Goal: Check status: Check status

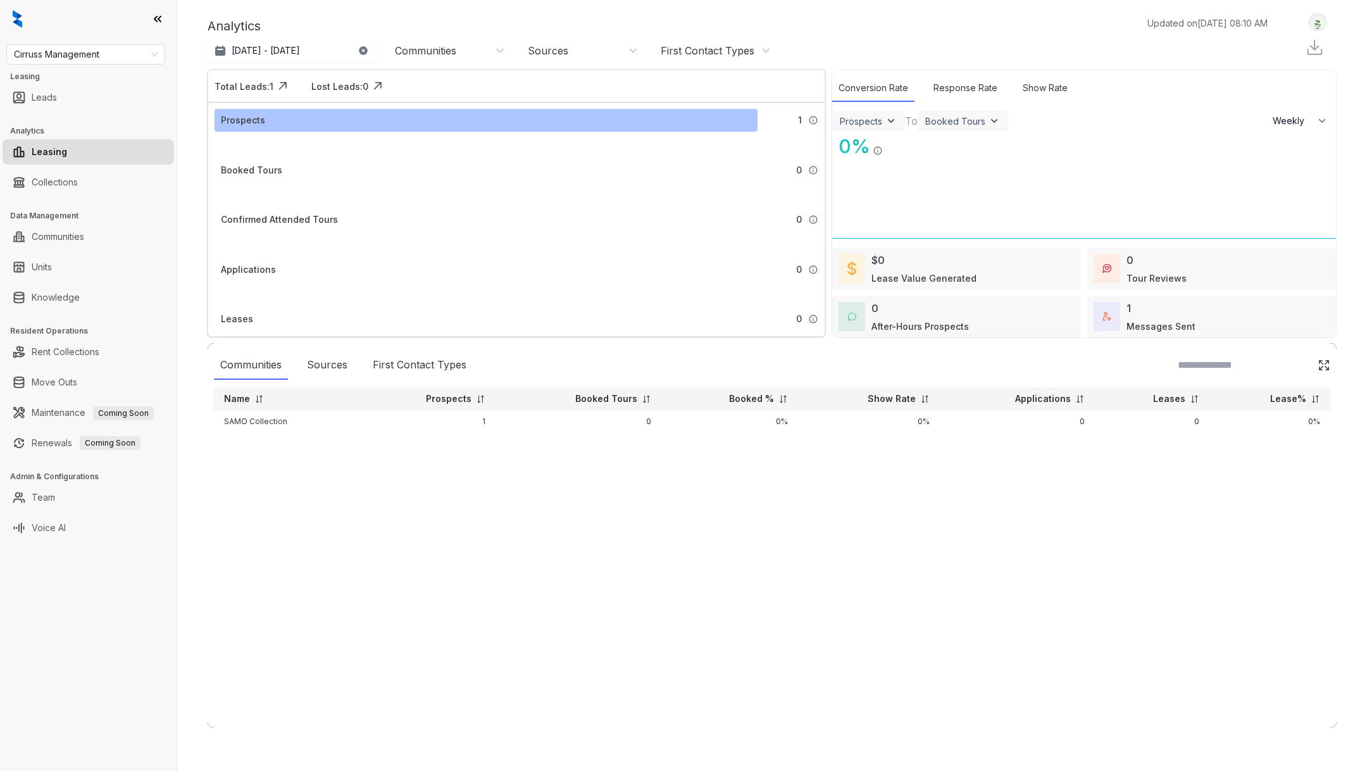
select select "******"
click at [135, 55] on span "Cirruss Management" at bounding box center [86, 54] width 144 height 19
type input "*****"
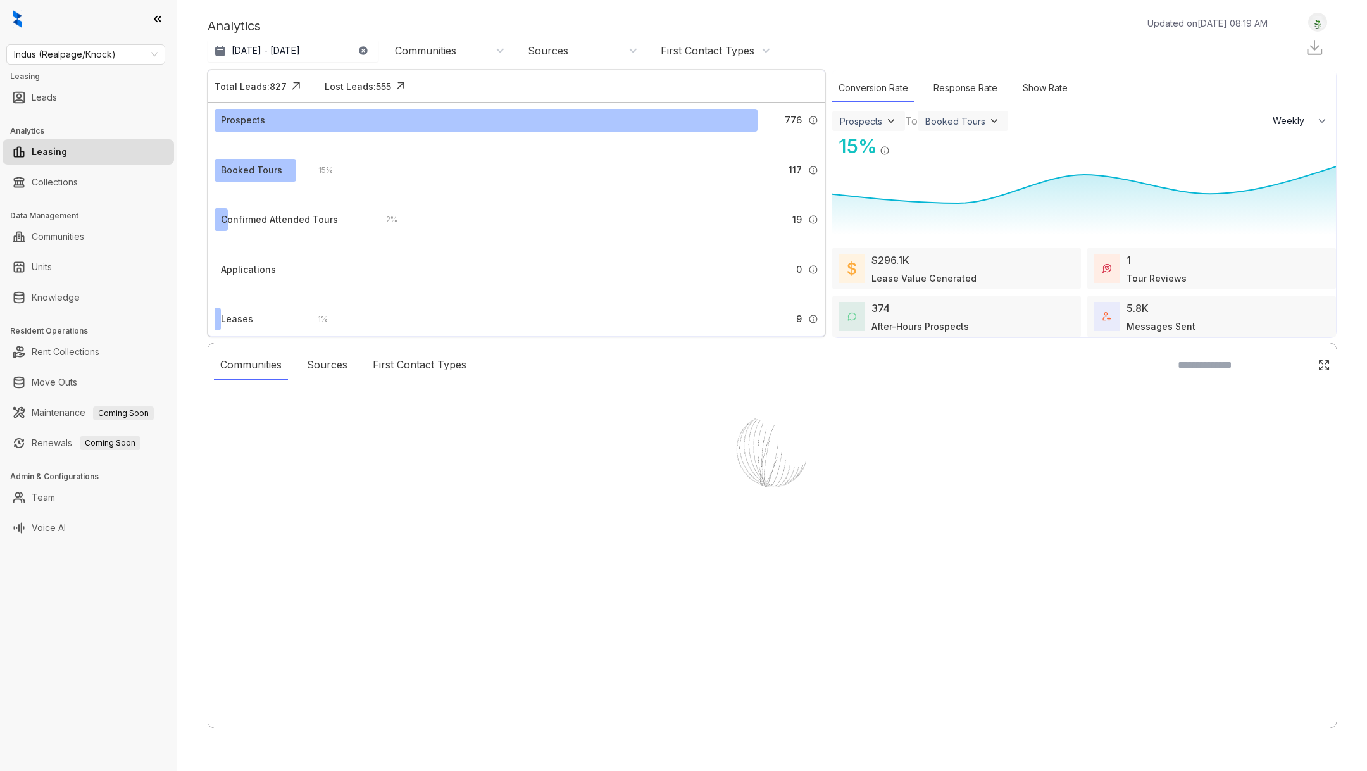
select select "******"
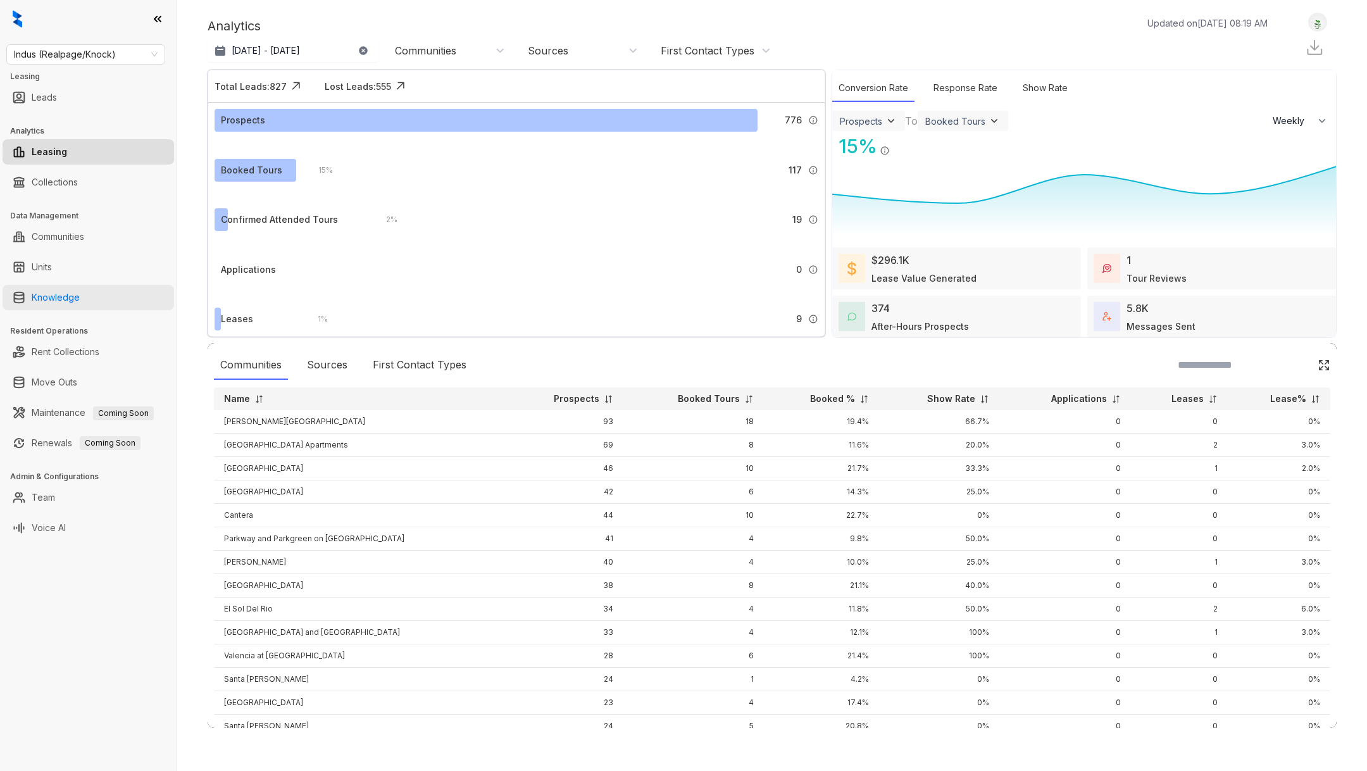
click at [80, 300] on link "Knowledge" at bounding box center [56, 297] width 48 height 25
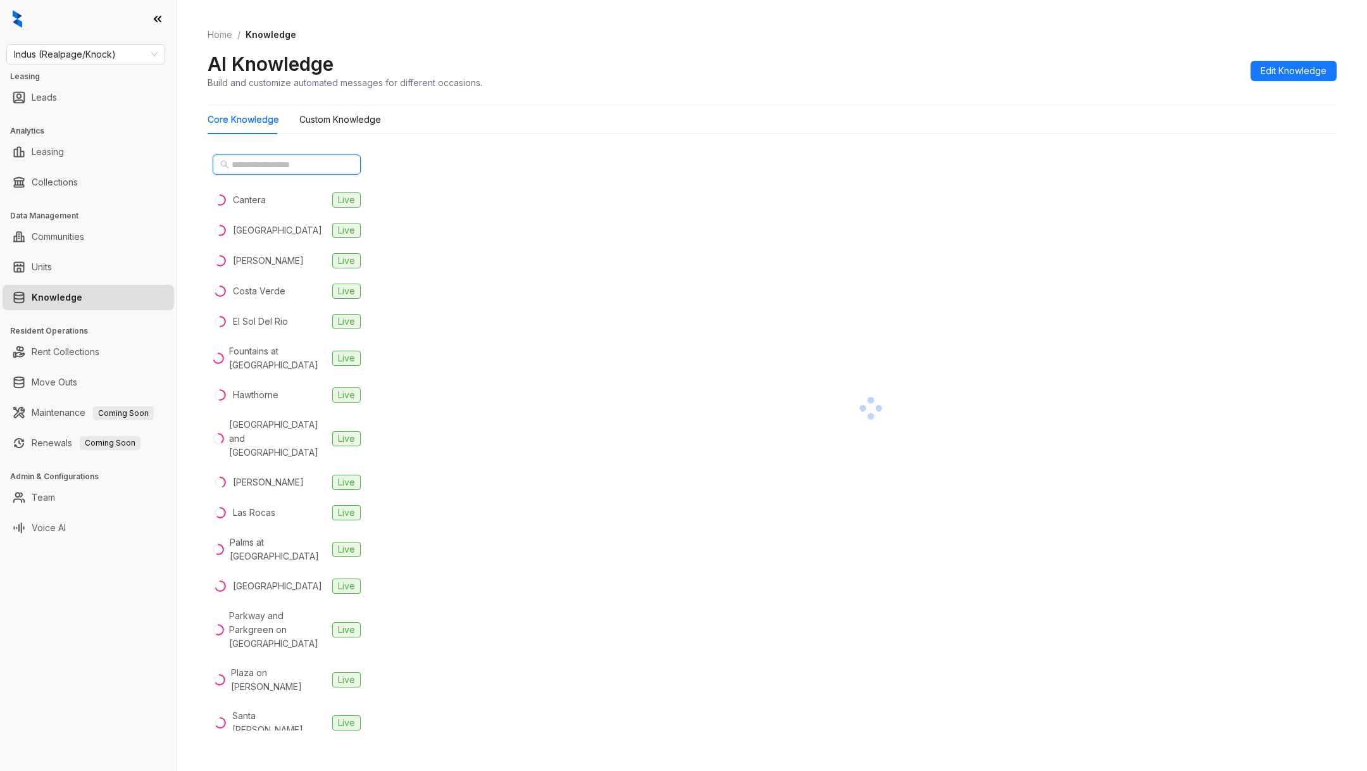
click at [317, 161] on input "text" at bounding box center [287, 165] width 111 height 14
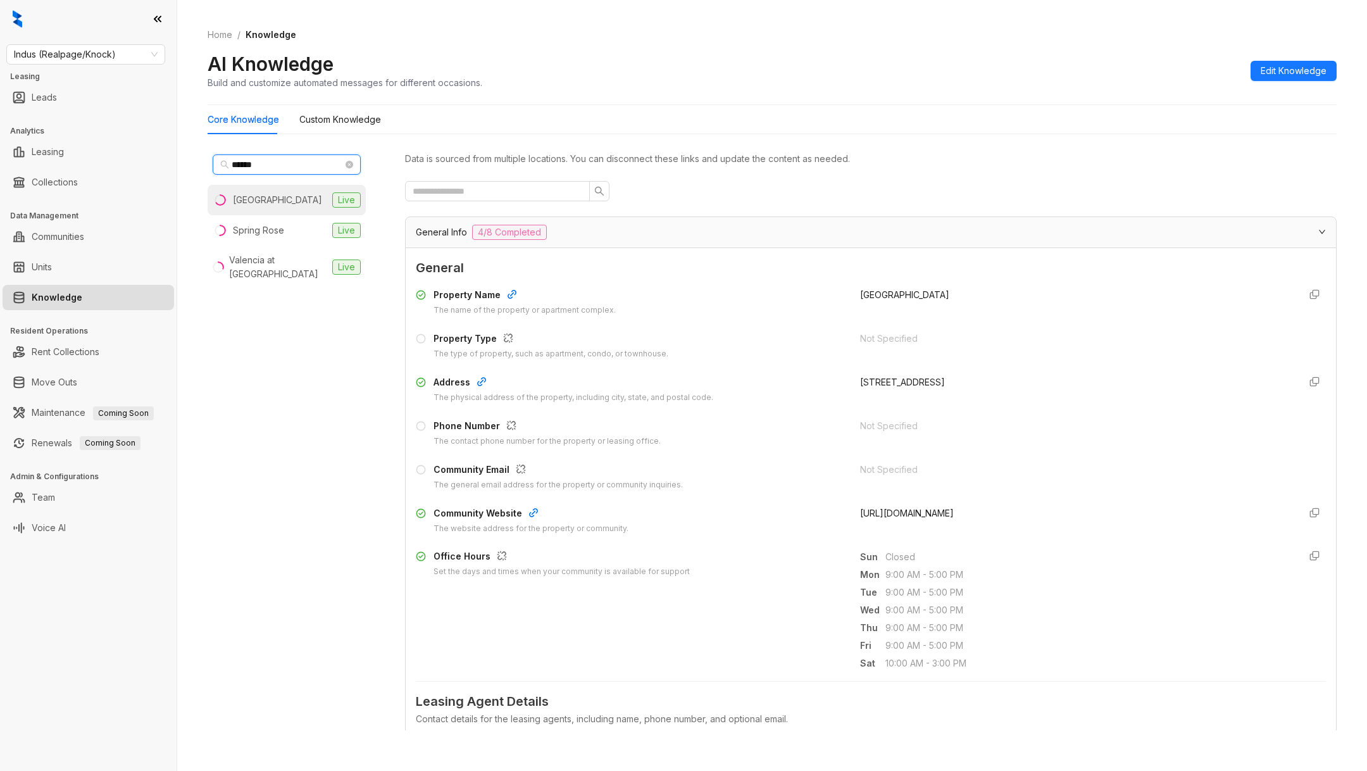
type input "******"
click at [277, 205] on div "Spring Gardens" at bounding box center [277, 200] width 89 height 14
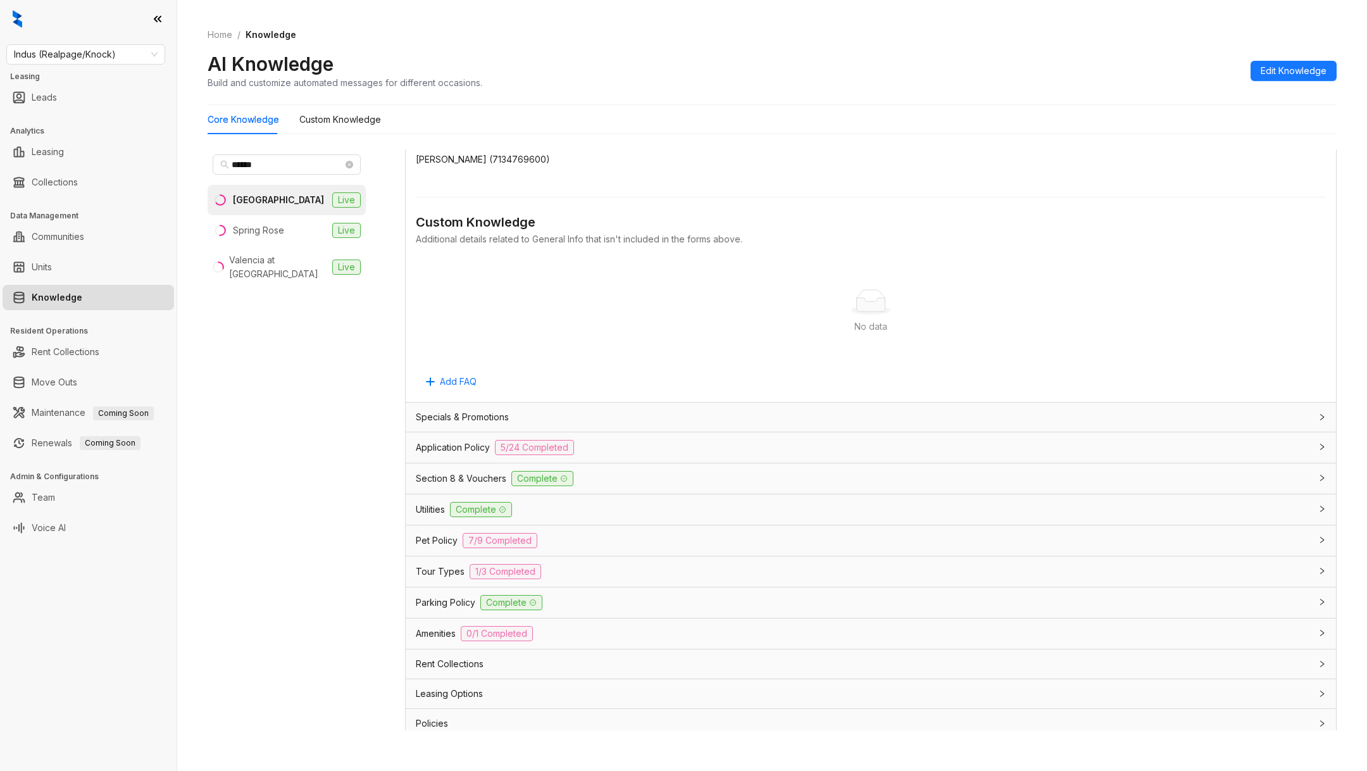
scroll to position [616, 0]
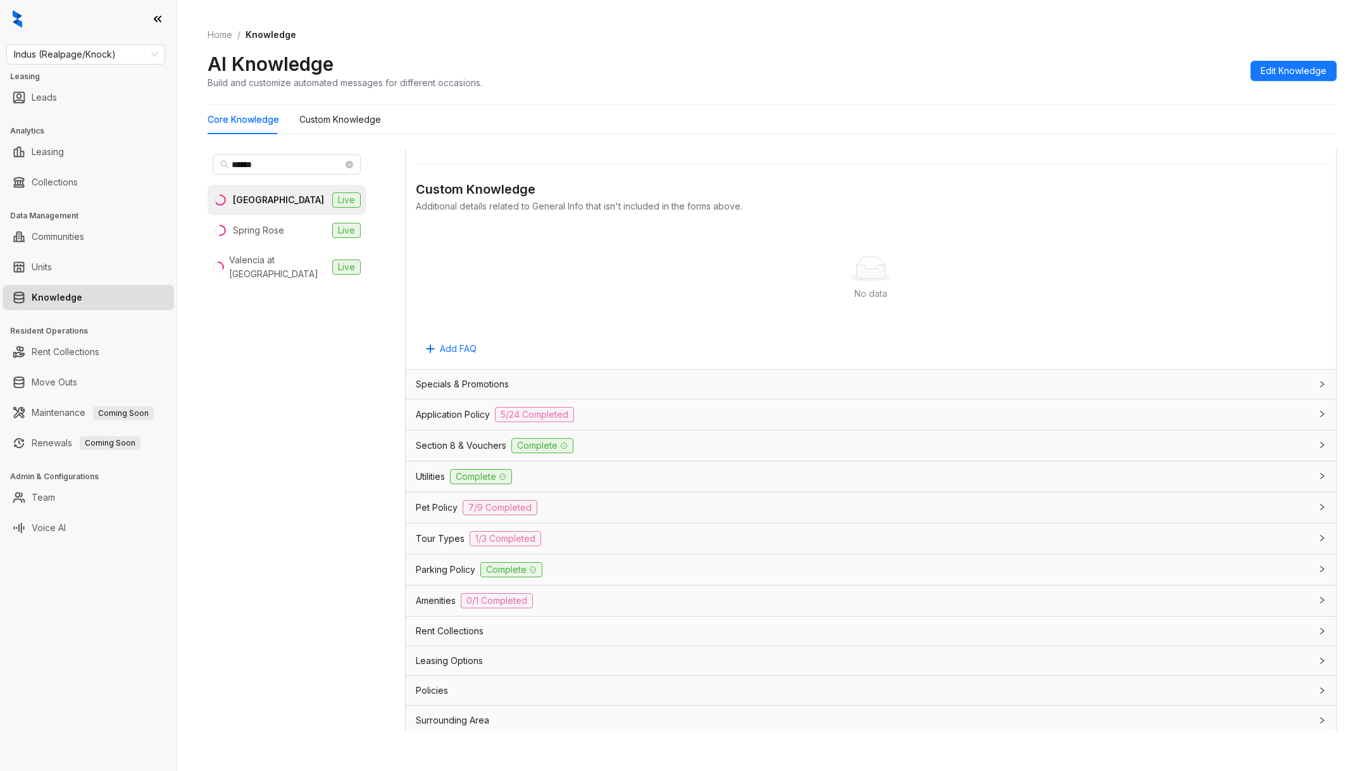
click at [480, 403] on div "Application Policy 5/24 Completed" at bounding box center [871, 414] width 930 height 30
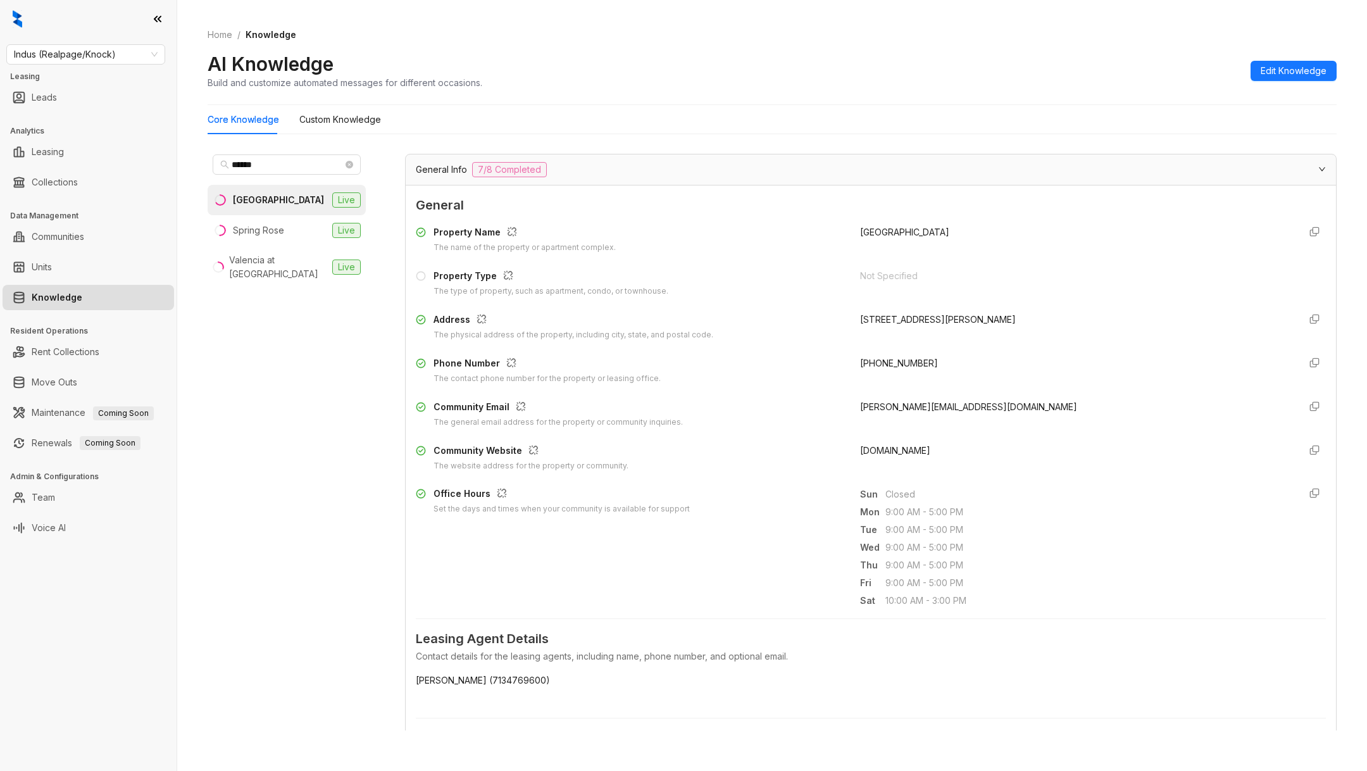
scroll to position [0, 0]
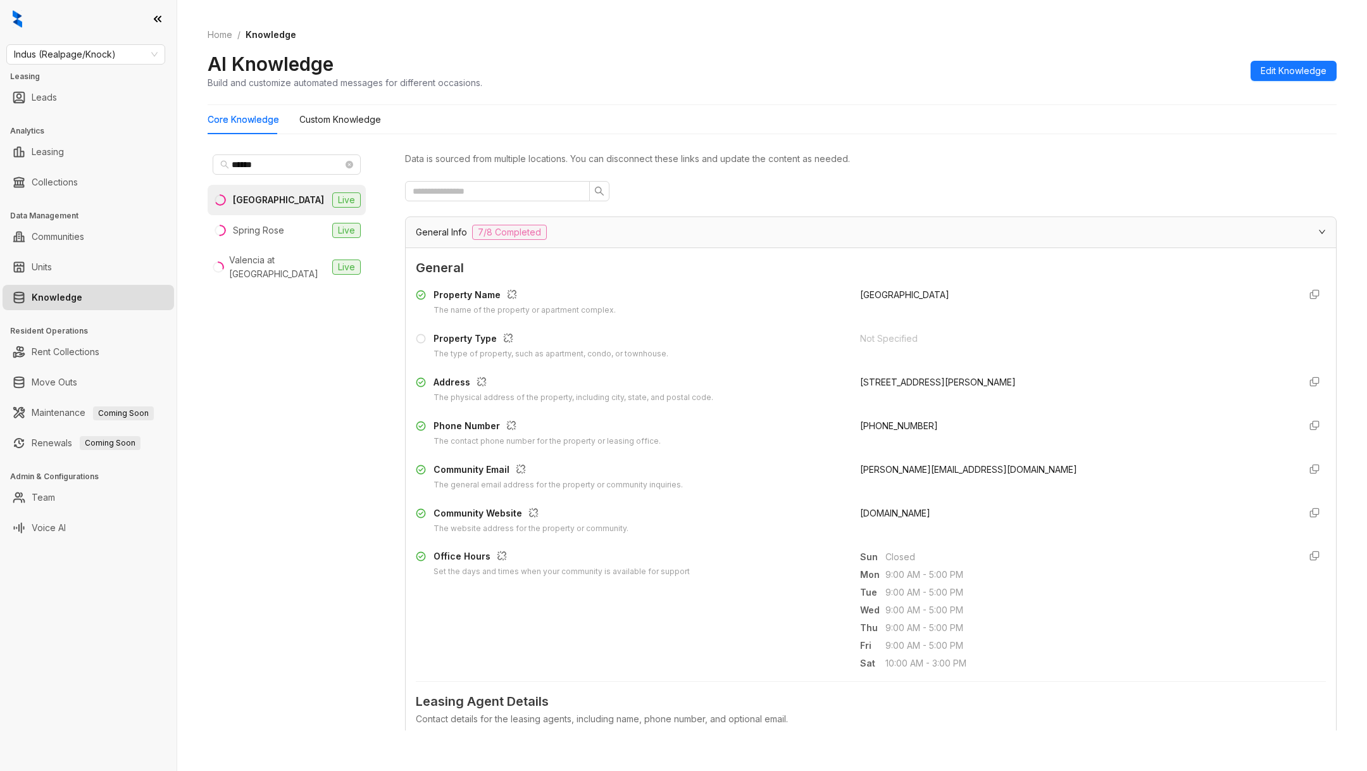
click at [946, 382] on div "1714 Wirt Rd, Houston, TX, 77055" at bounding box center [1074, 382] width 429 height 14
copy div "1714 Wirt Rd, Houston, TX, 77055"
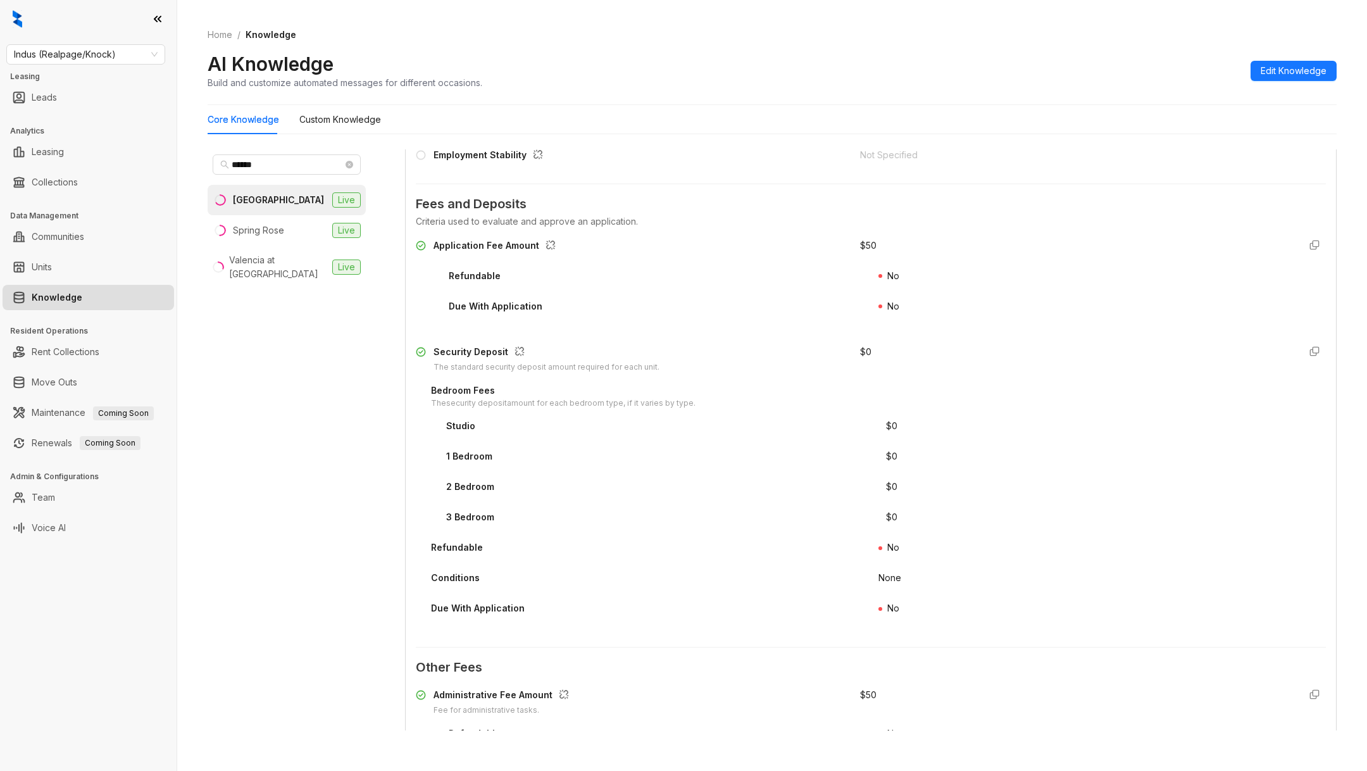
scroll to position [1349, 0]
click at [124, 60] on span "Indus (Realpage/Knock)" at bounding box center [86, 54] width 144 height 19
type input "***"
click at [139, 82] on div "Magnolia Capital" at bounding box center [85, 80] width 139 height 14
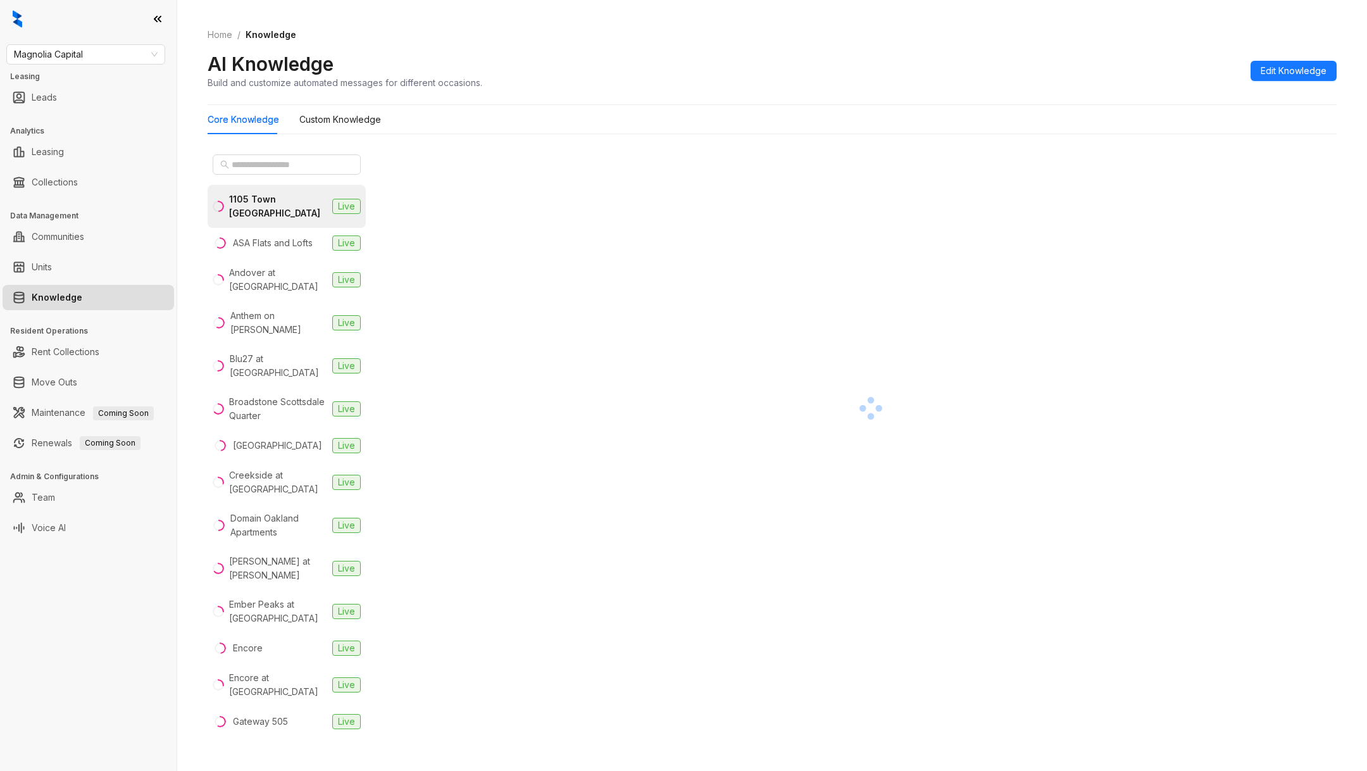
click at [90, 167] on ul "Collections" at bounding box center [88, 182] width 177 height 30
click at [78, 185] on link "Collections" at bounding box center [55, 182] width 46 height 25
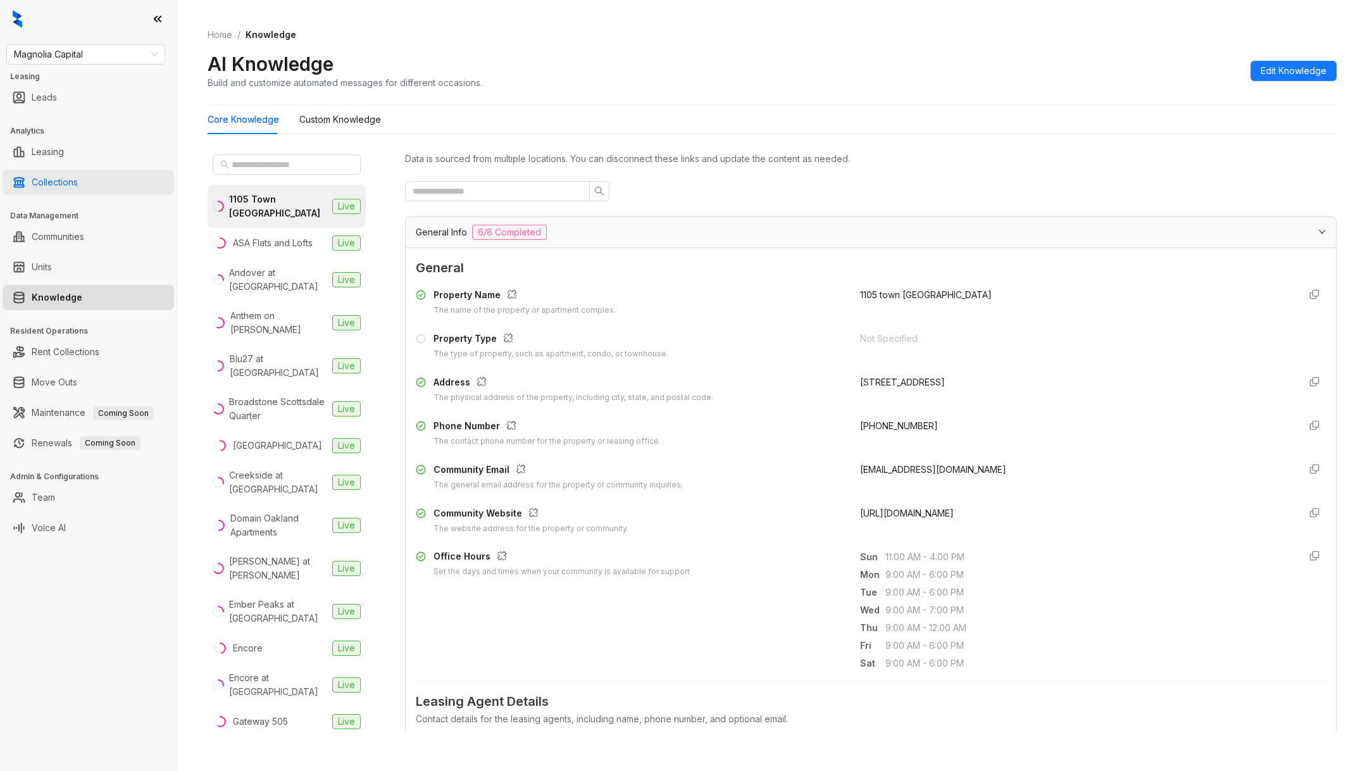
click at [78, 182] on link "Collections" at bounding box center [55, 182] width 46 height 25
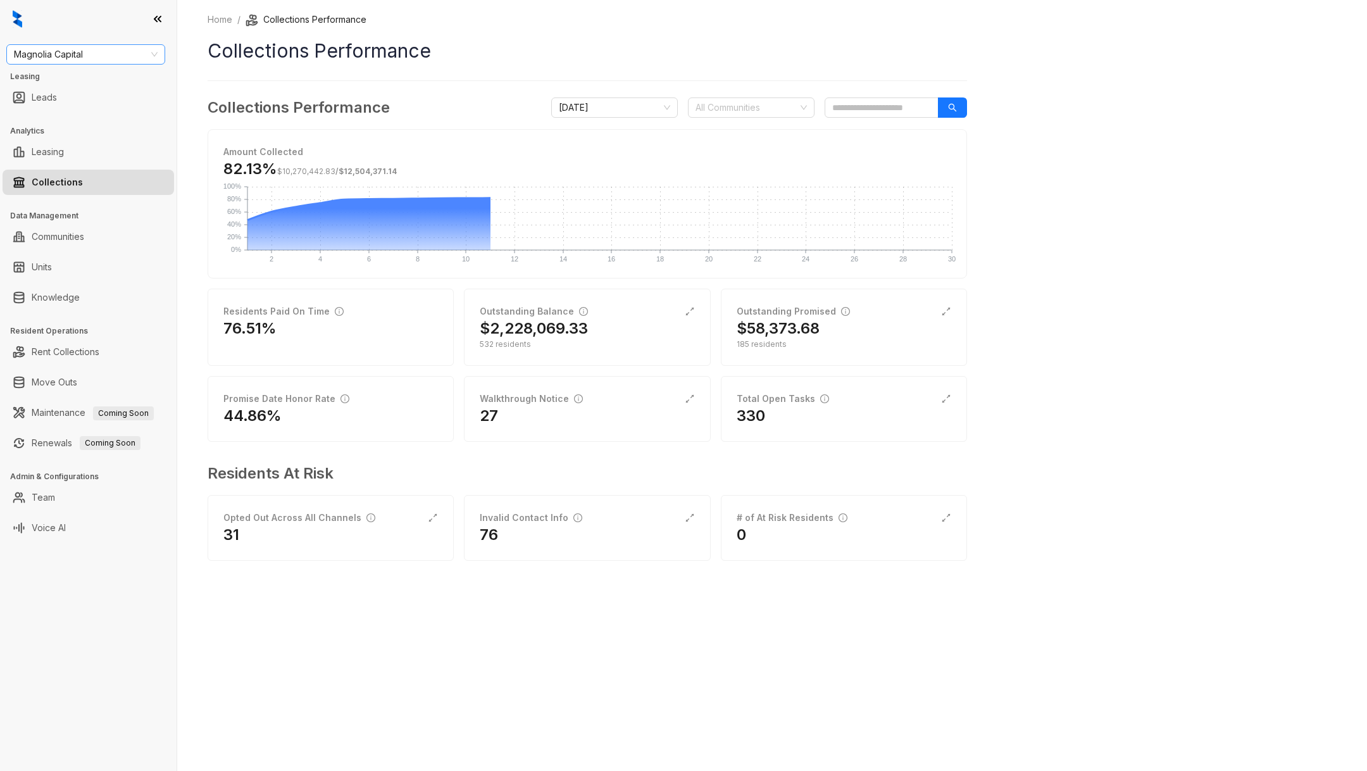
click at [53, 61] on span "Magnolia Capital" at bounding box center [86, 54] width 144 height 19
type input "**"
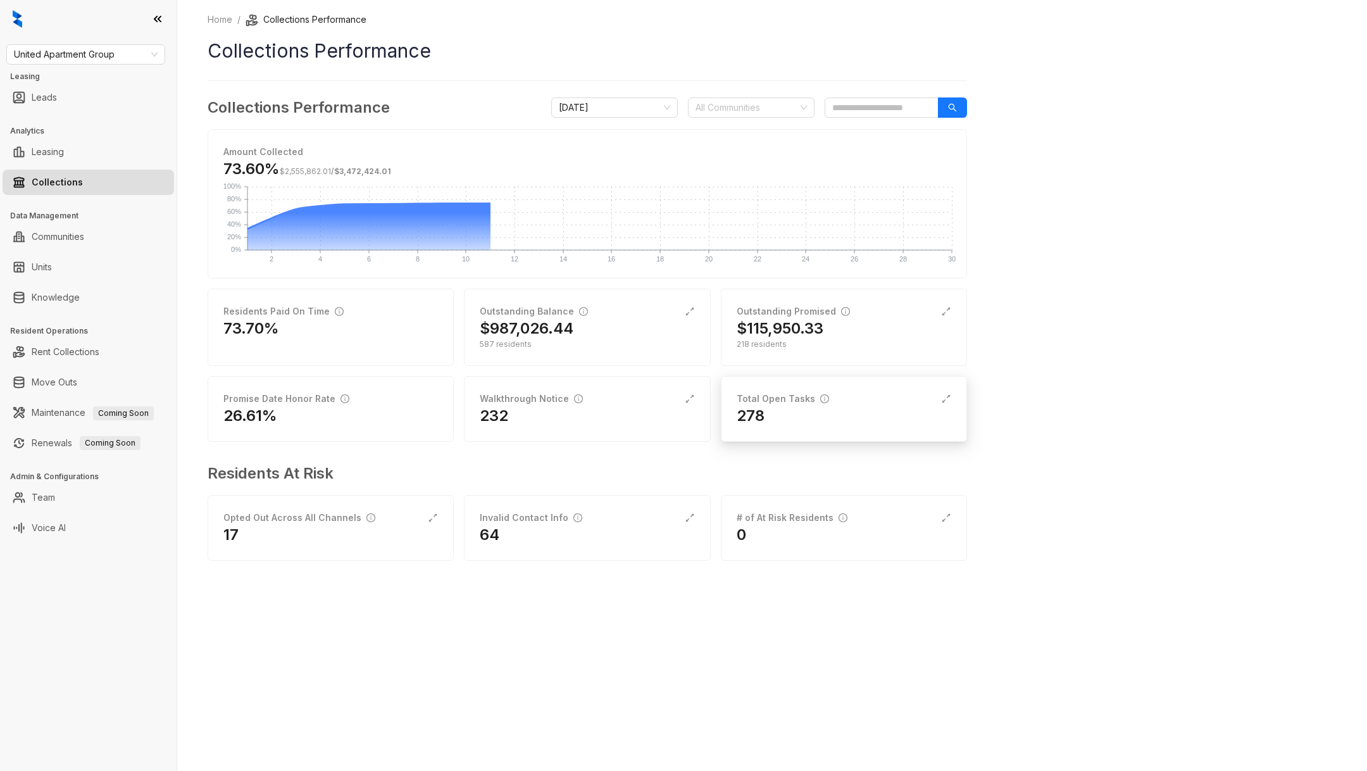
click at [809, 423] on div "278" at bounding box center [844, 416] width 215 height 20
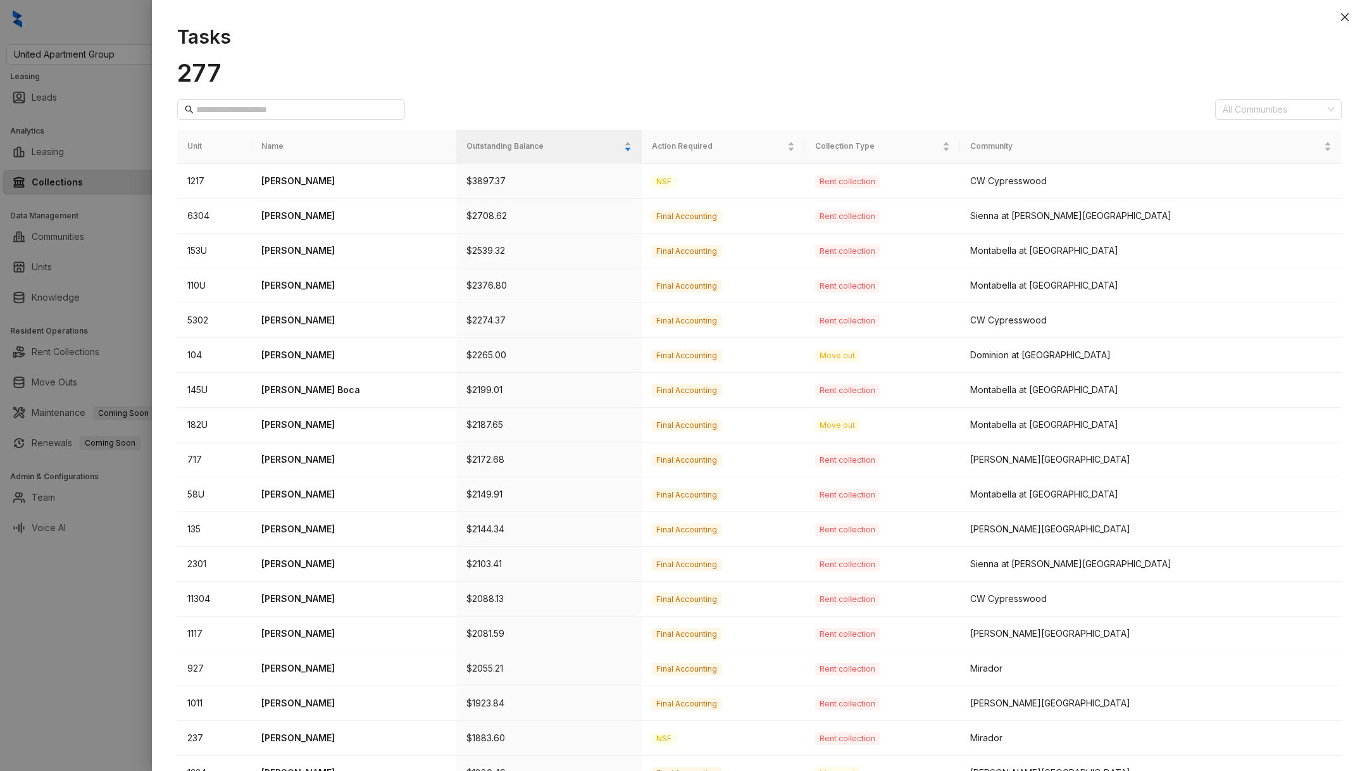
click at [33, 648] on div at bounding box center [683, 385] width 1367 height 771
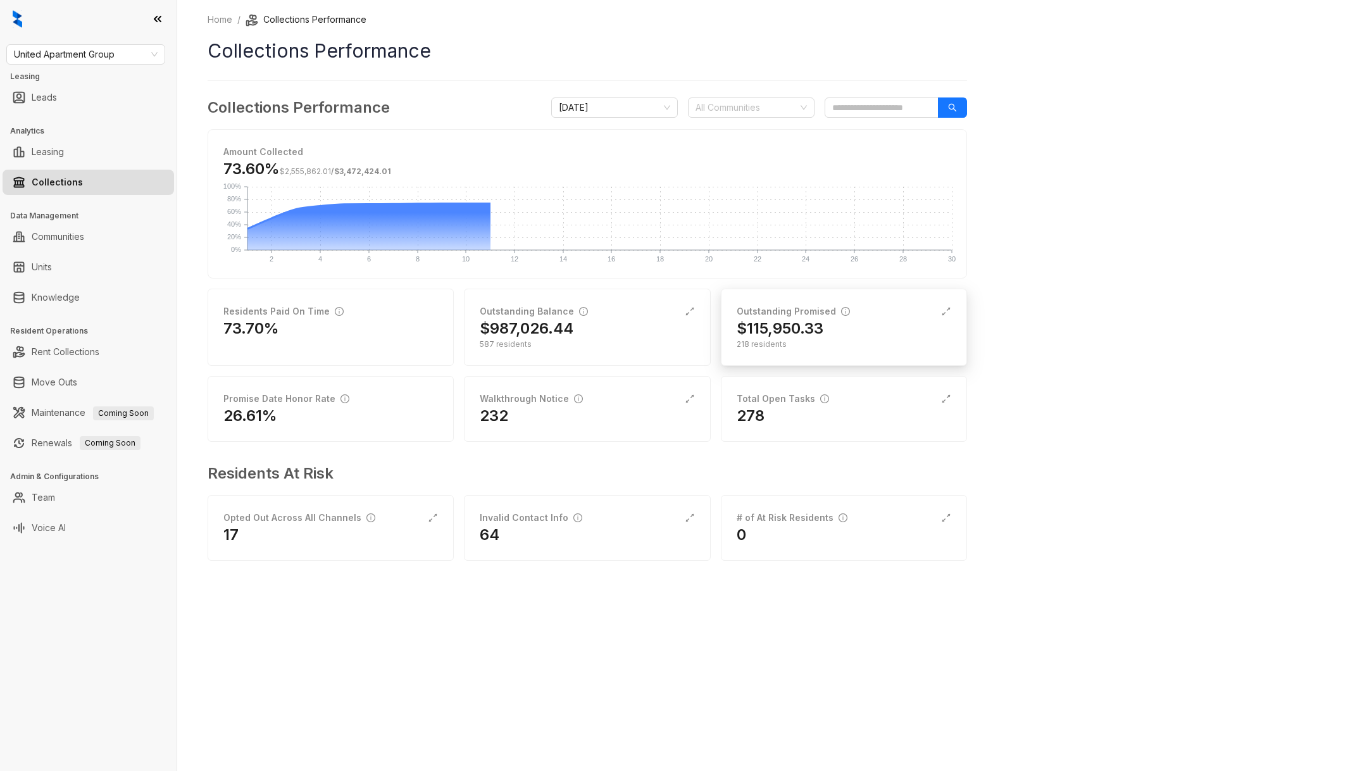
click at [813, 349] on div "Outstanding Promised $115,950.33 218 residents" at bounding box center [844, 327] width 246 height 77
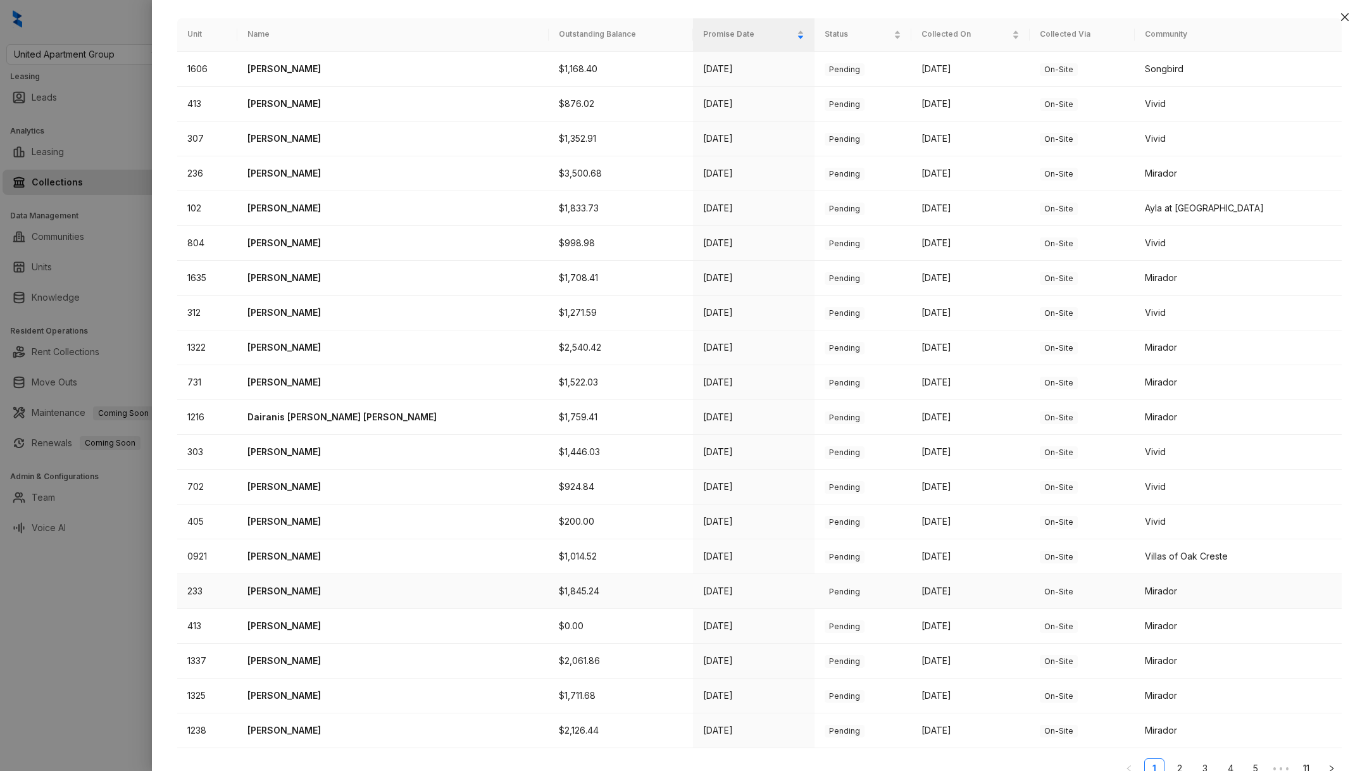
scroll to position [232, 0]
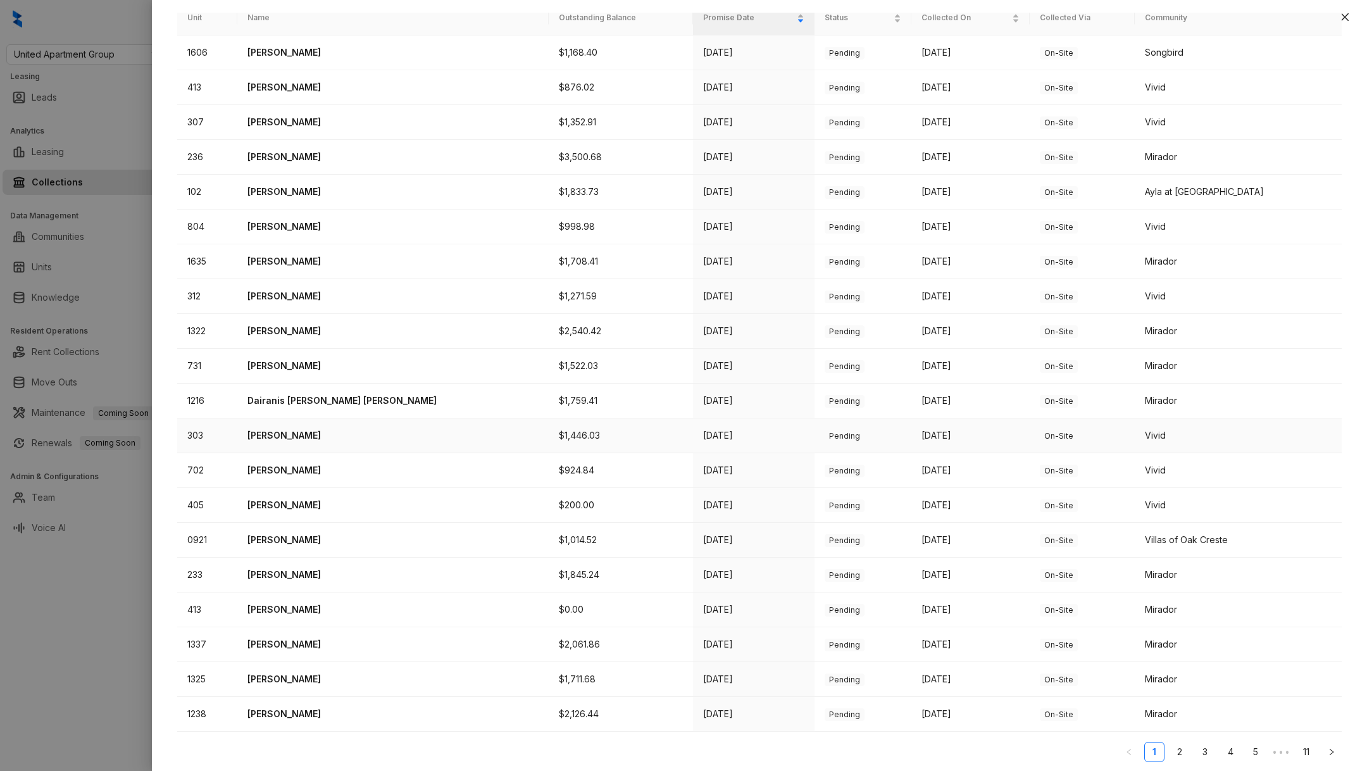
click at [304, 428] on p "Rachel Cruz" at bounding box center [392, 435] width 291 height 14
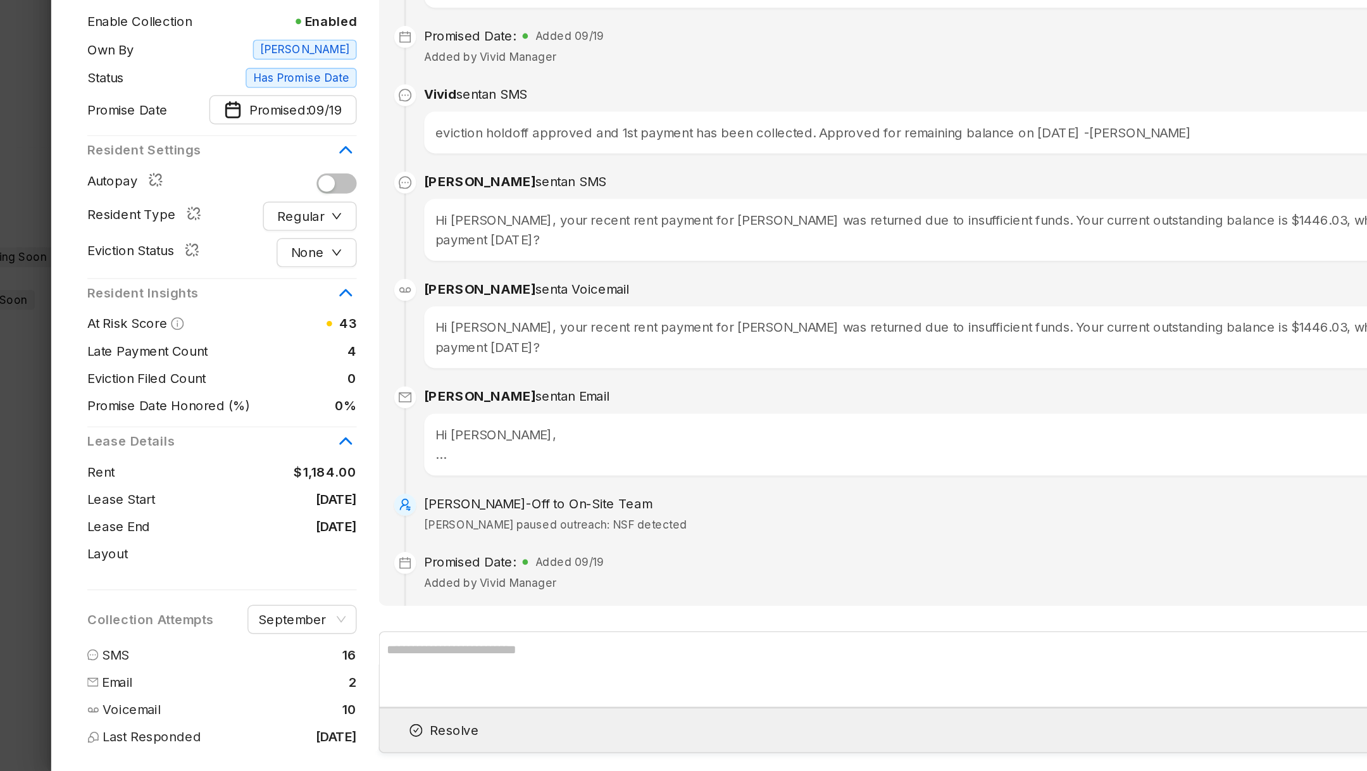
scroll to position [4566, 0]
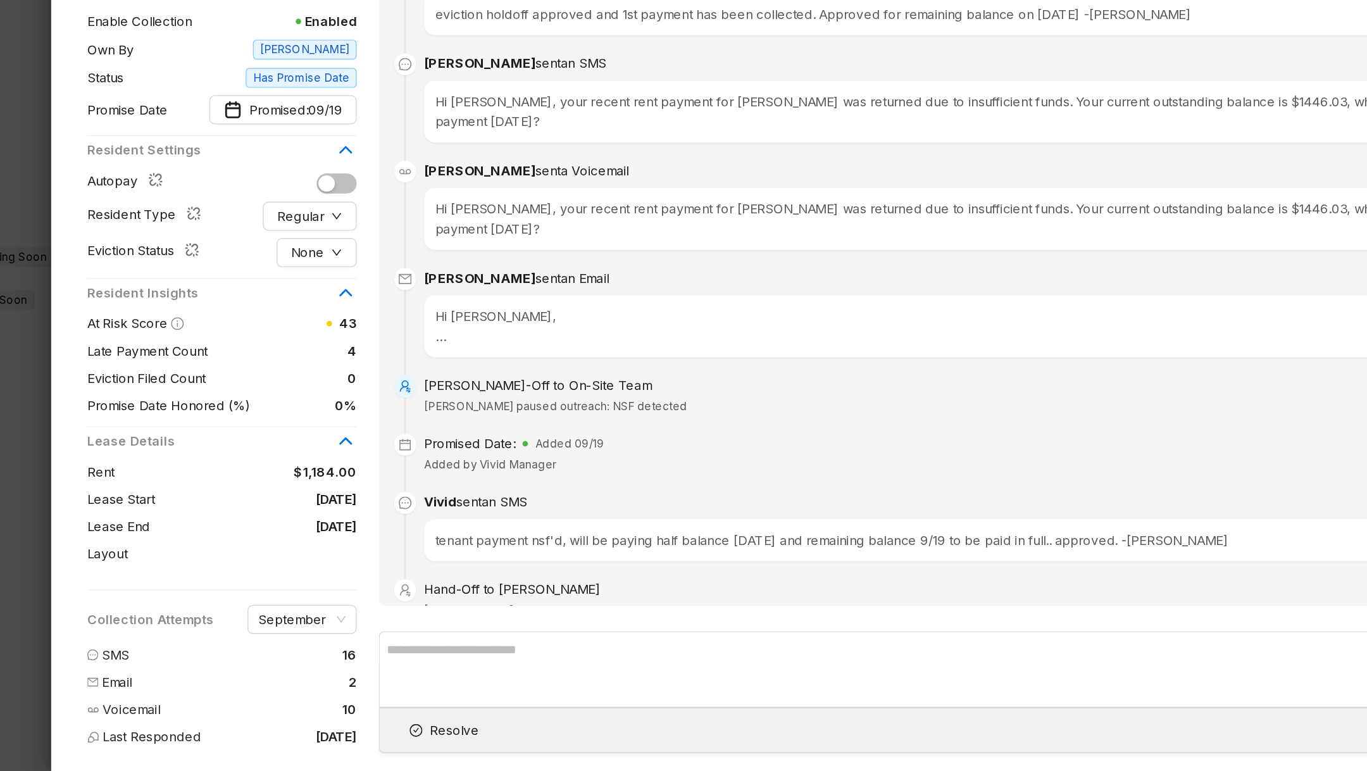
click at [499, 595] on div "tenant payment nsf'd, will be paying half balance Friday 9/12 and remaining bal…" at bounding box center [868, 609] width 915 height 29
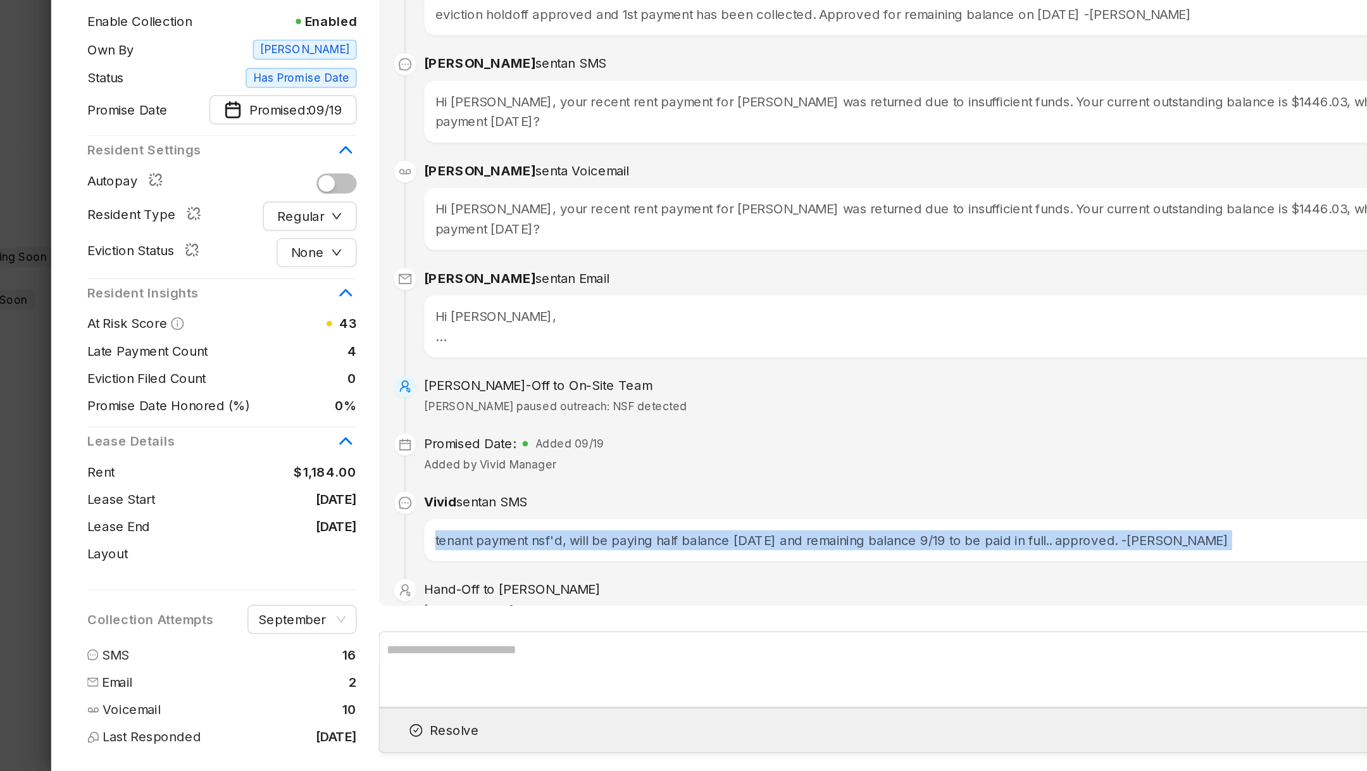
click at [499, 595] on div "tenant payment nsf'd, will be paying half balance Friday 9/12 and remaining bal…" at bounding box center [868, 609] width 915 height 29
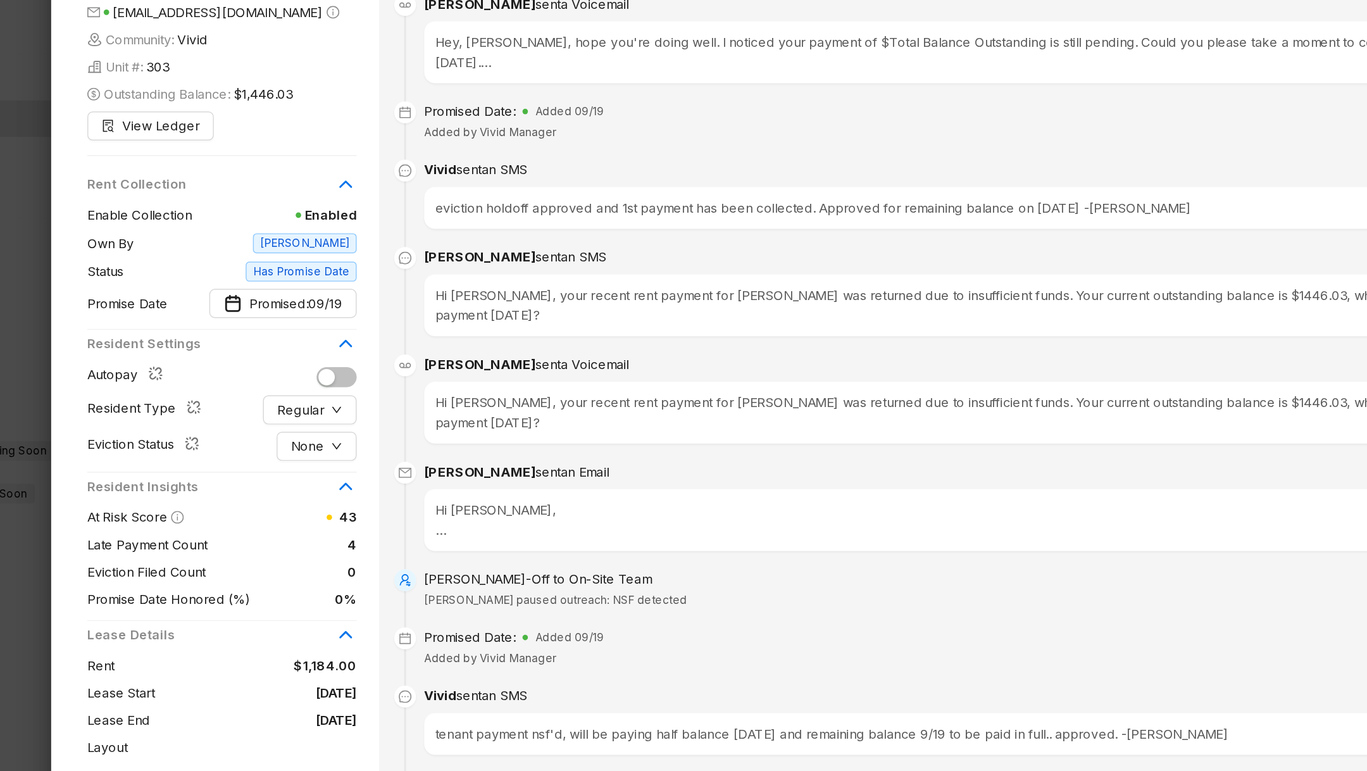
click at [140, 474] on div at bounding box center [683, 385] width 1367 height 771
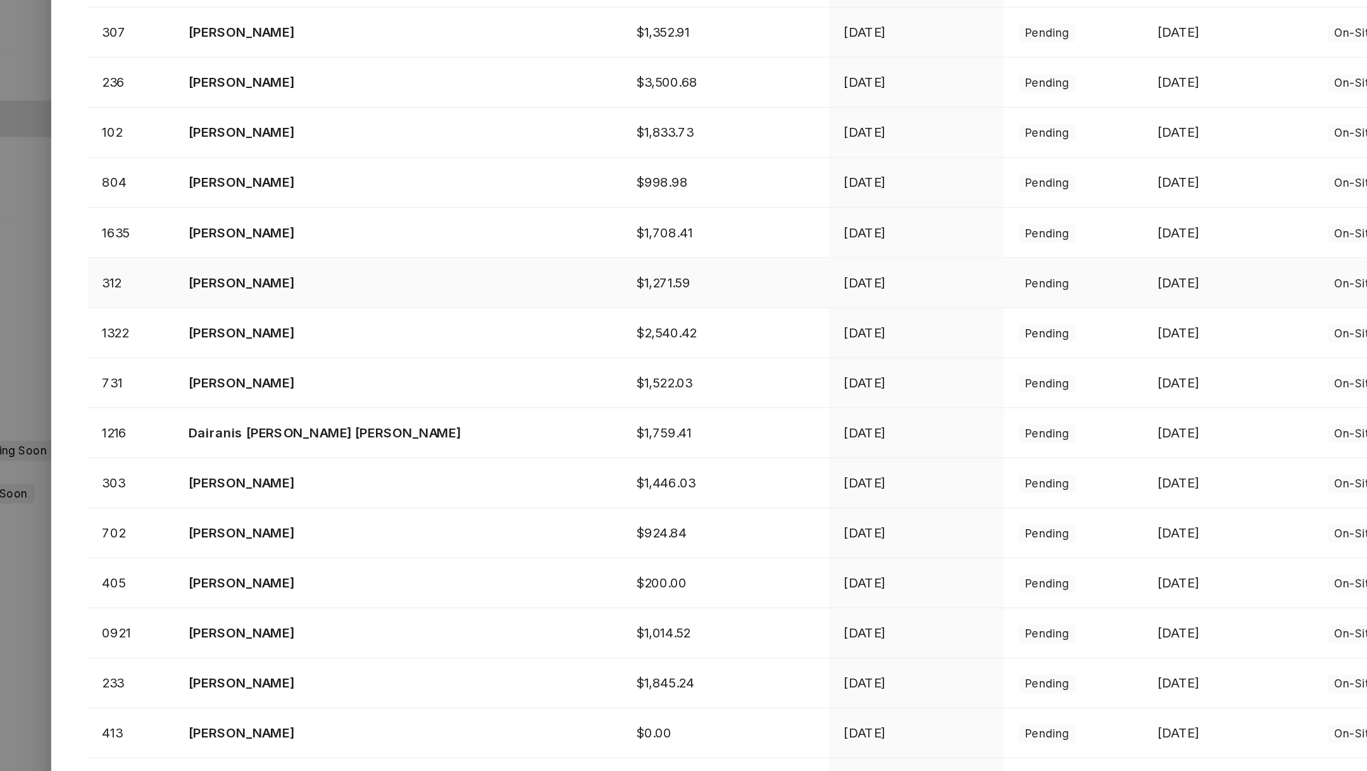
click at [287, 284] on td "Elizabeth Vaca" at bounding box center [392, 296] width 311 height 35
click at [304, 286] on td "Elizabeth Vaca" at bounding box center [392, 296] width 311 height 35
click at [317, 294] on p "Elizabeth Vaca" at bounding box center [392, 296] width 291 height 14
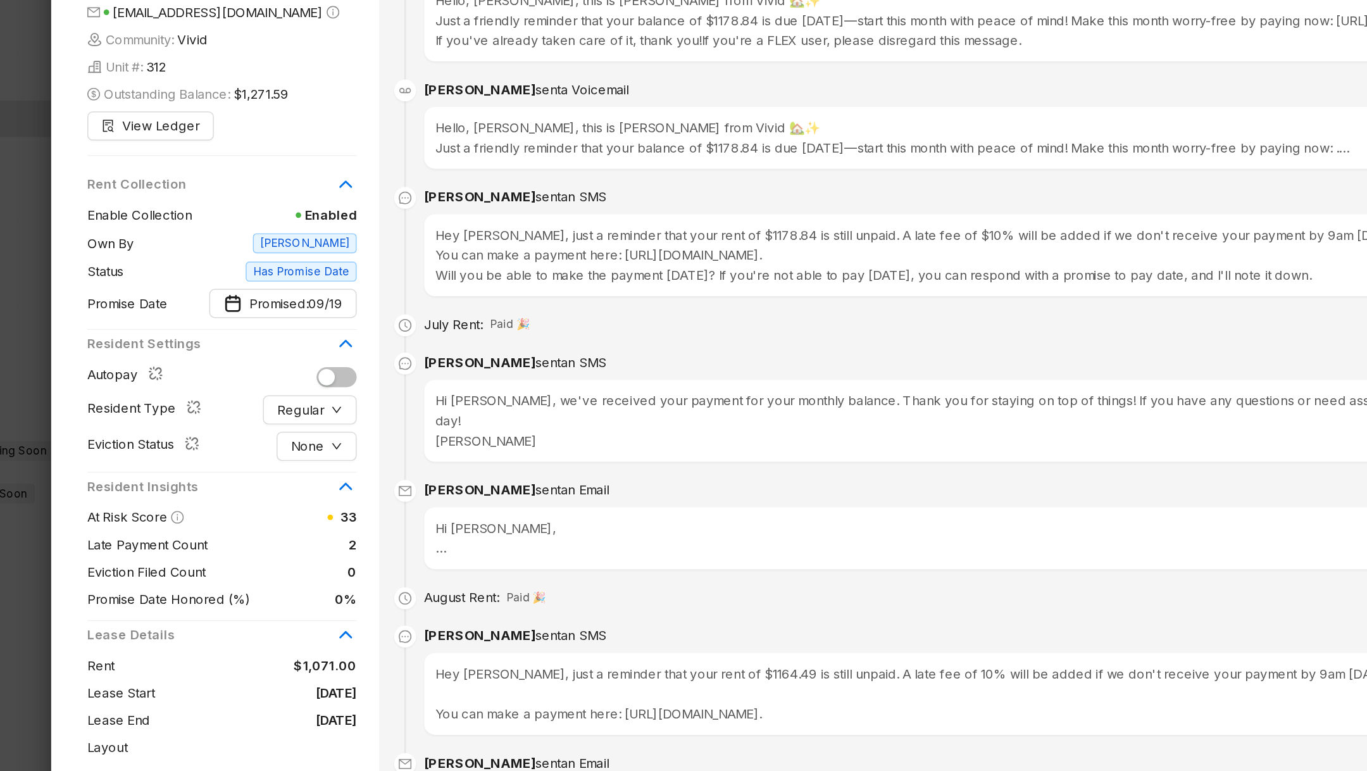
scroll to position [1549, 0]
